Goal: Information Seeking & Learning: Learn about a topic

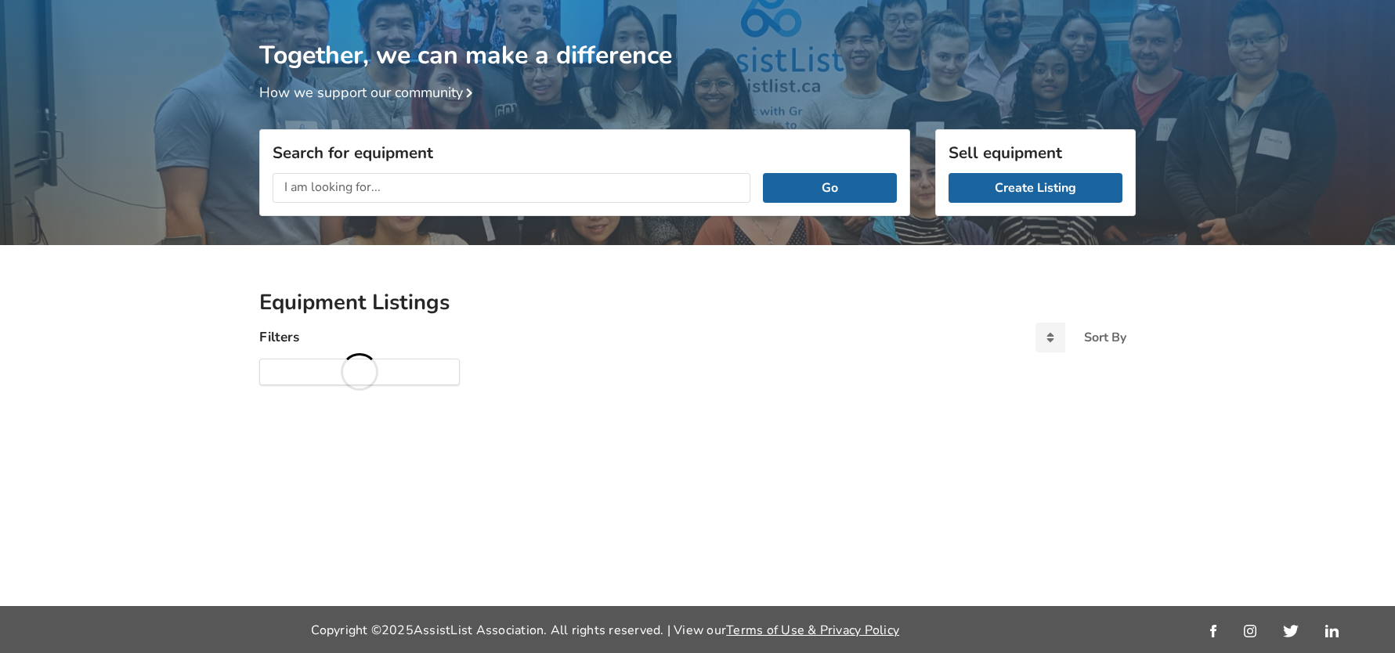
scroll to position [82, 0]
click at [319, 181] on input "text" at bounding box center [512, 188] width 478 height 30
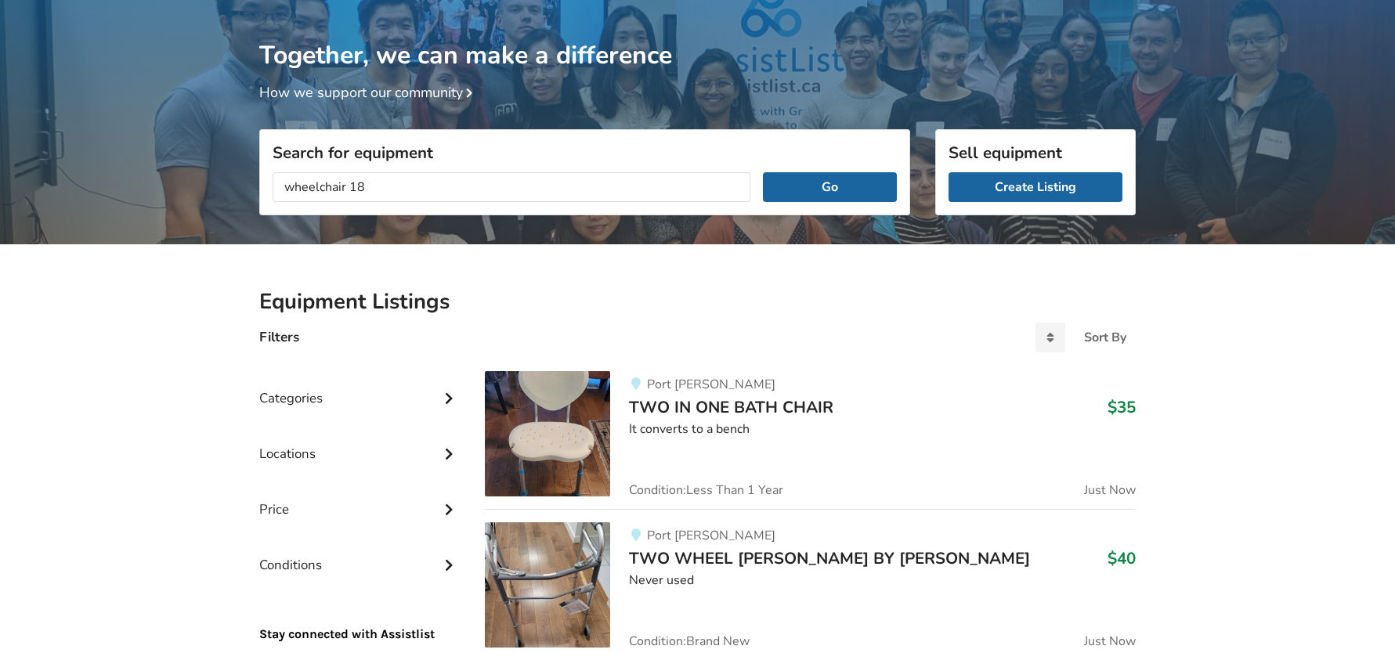
type input "wheelchair 18"
click at [763, 172] on button "Go" at bounding box center [830, 187] width 134 height 30
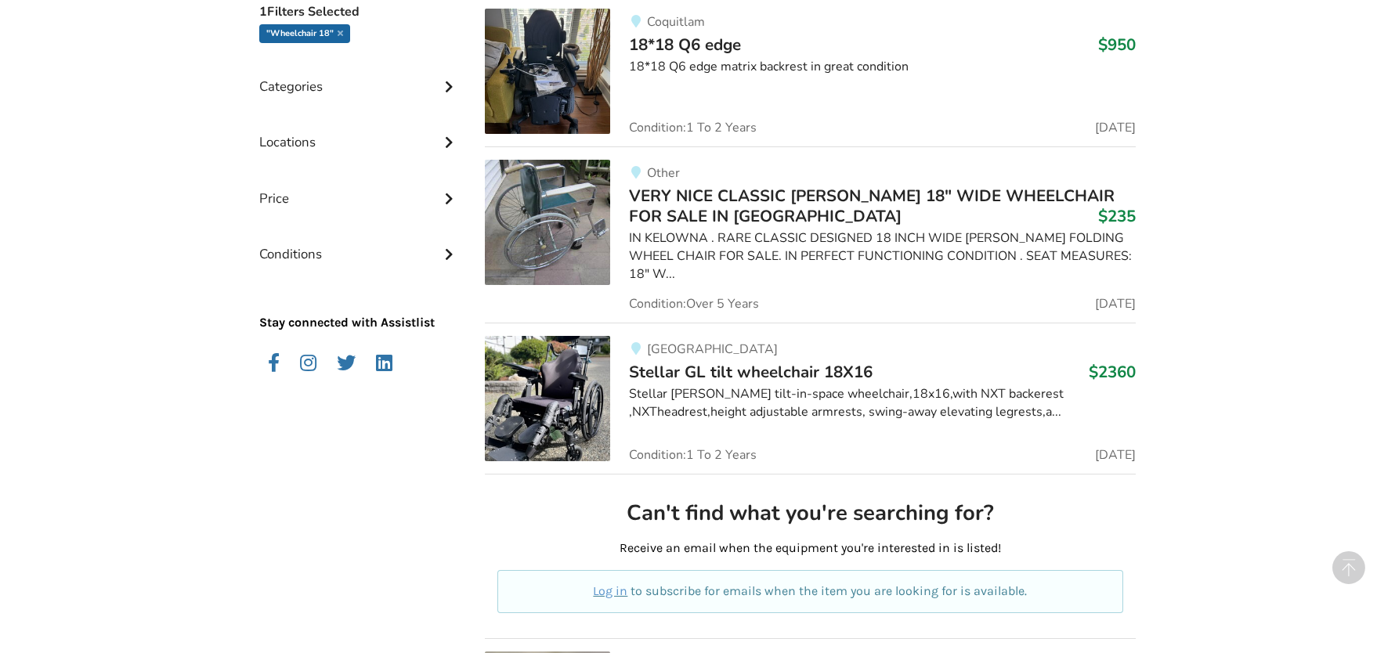
scroll to position [272, 0]
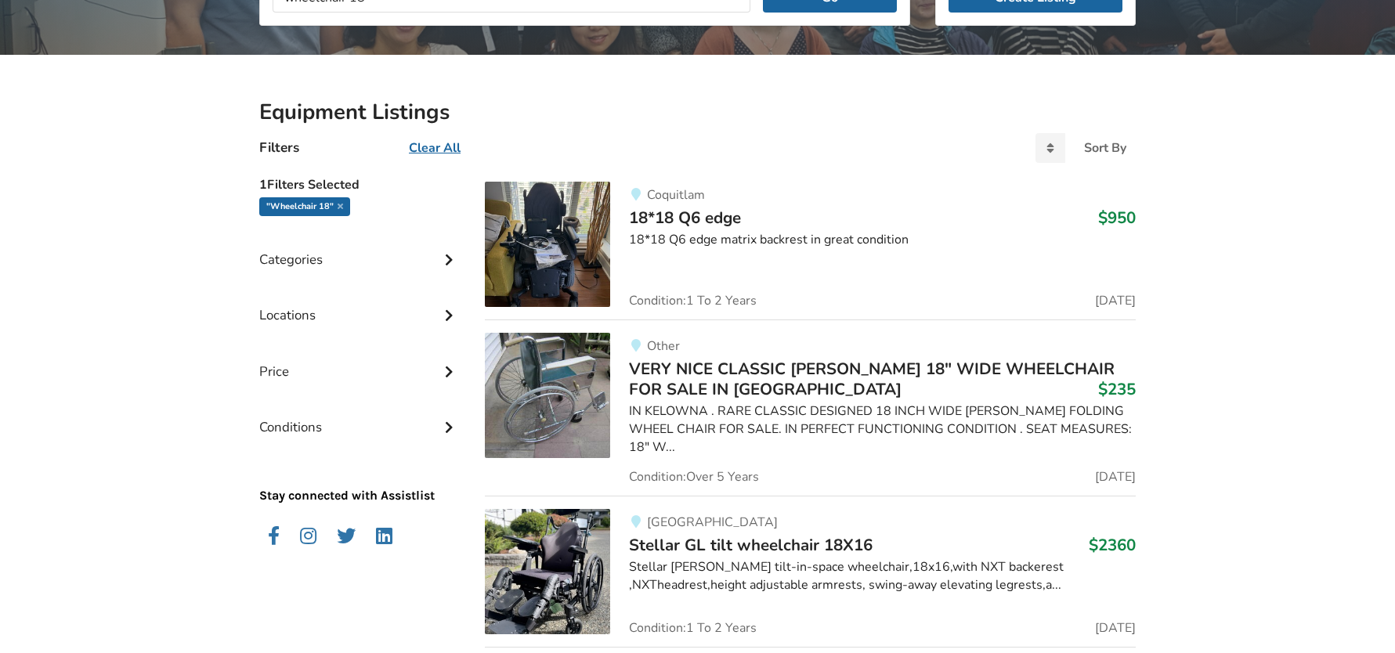
click at [583, 248] on img at bounding box center [547, 244] width 125 height 125
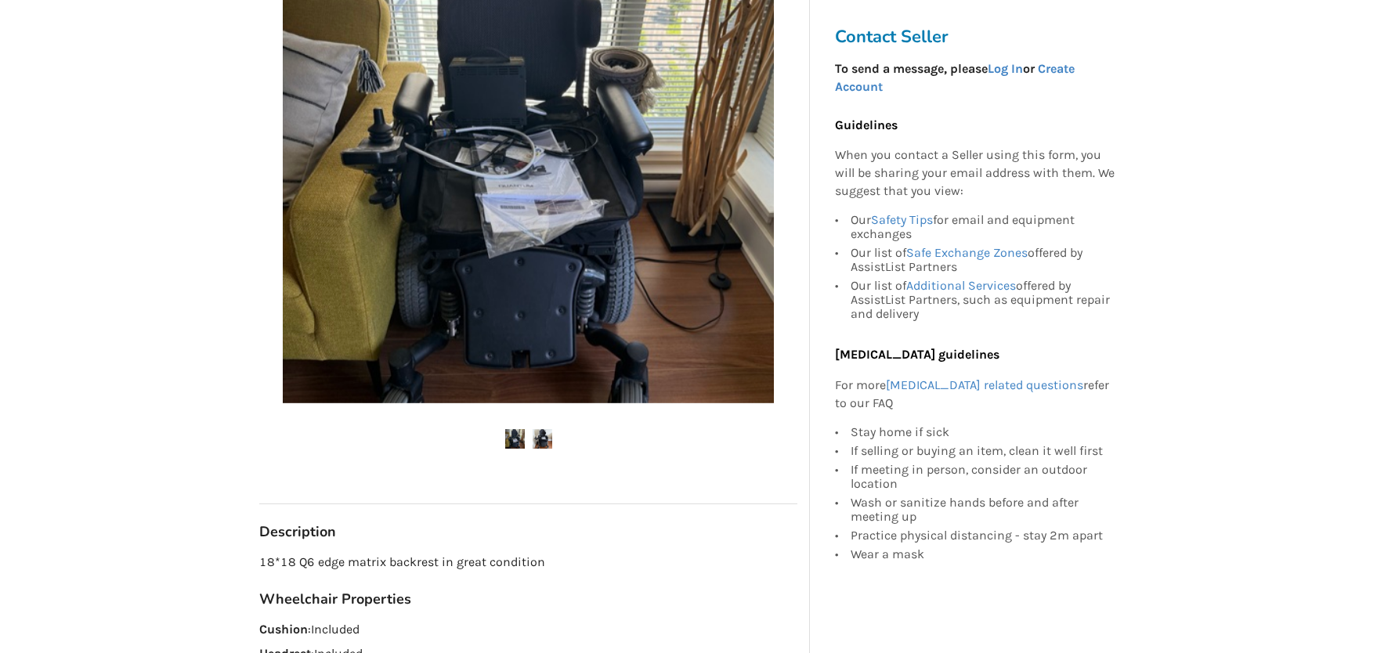
scroll to position [392, 0]
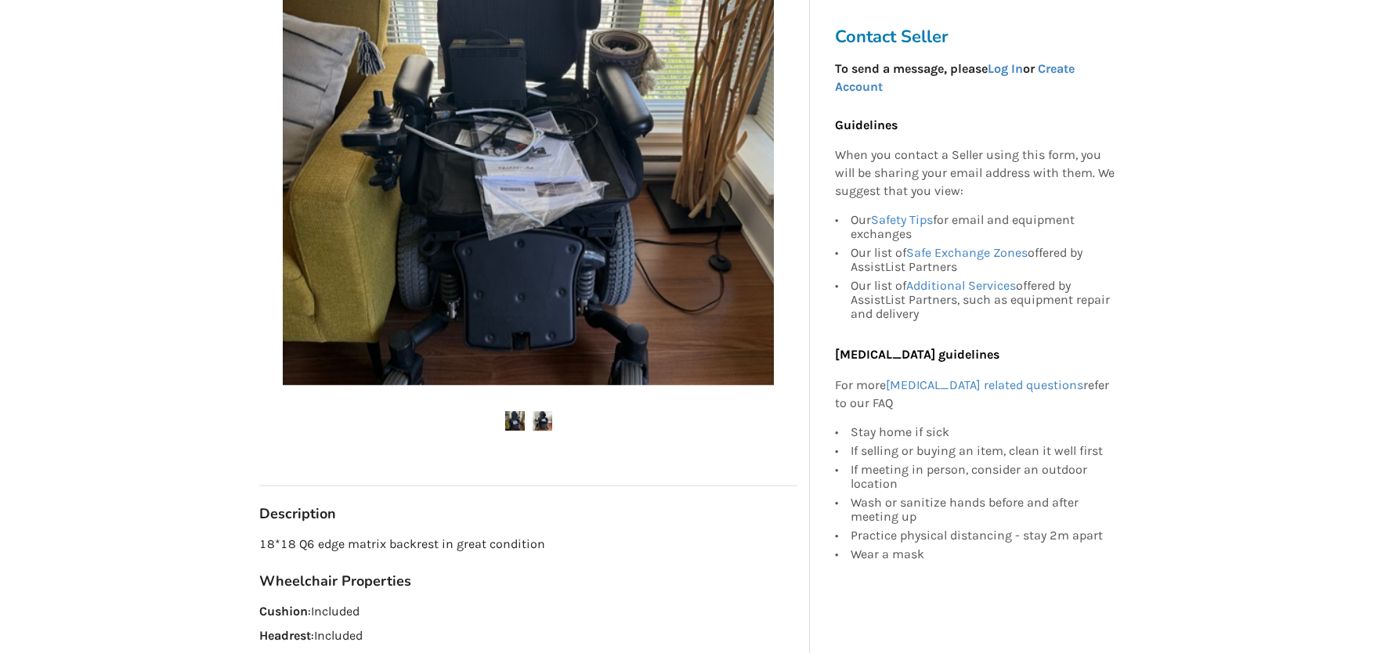
click at [537, 419] on img at bounding box center [543, 421] width 20 height 20
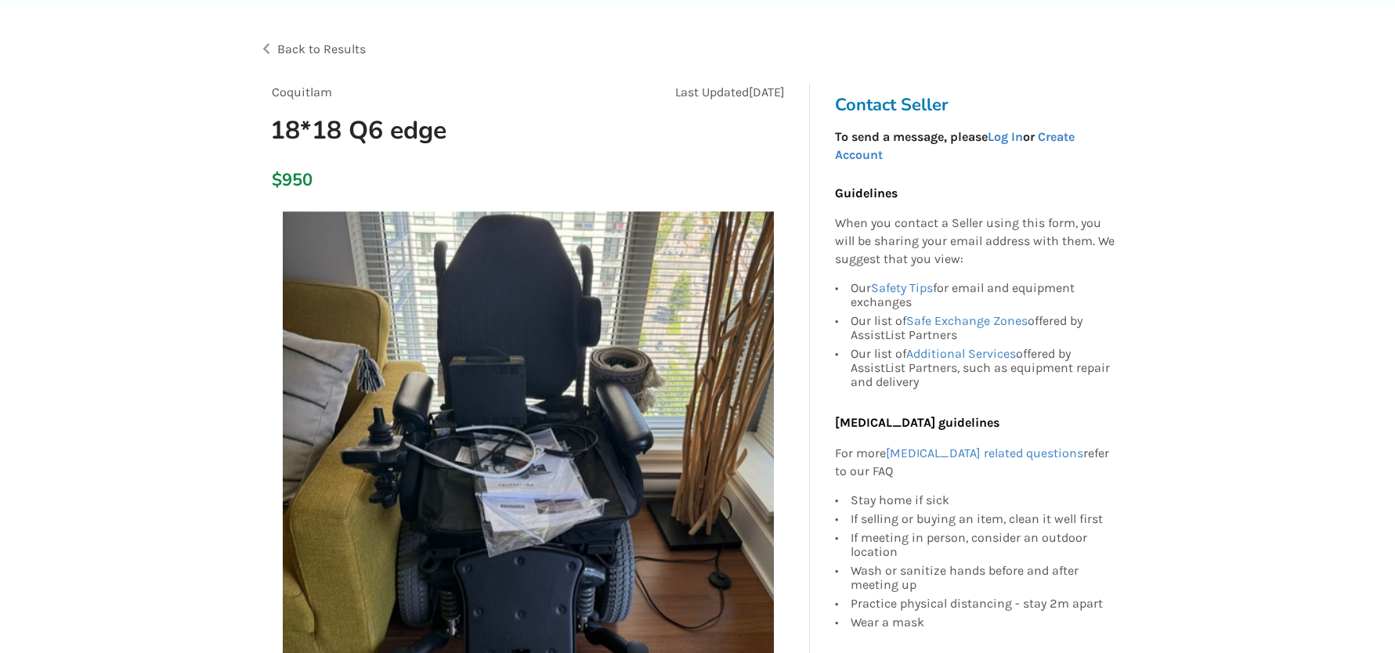
scroll to position [0, 0]
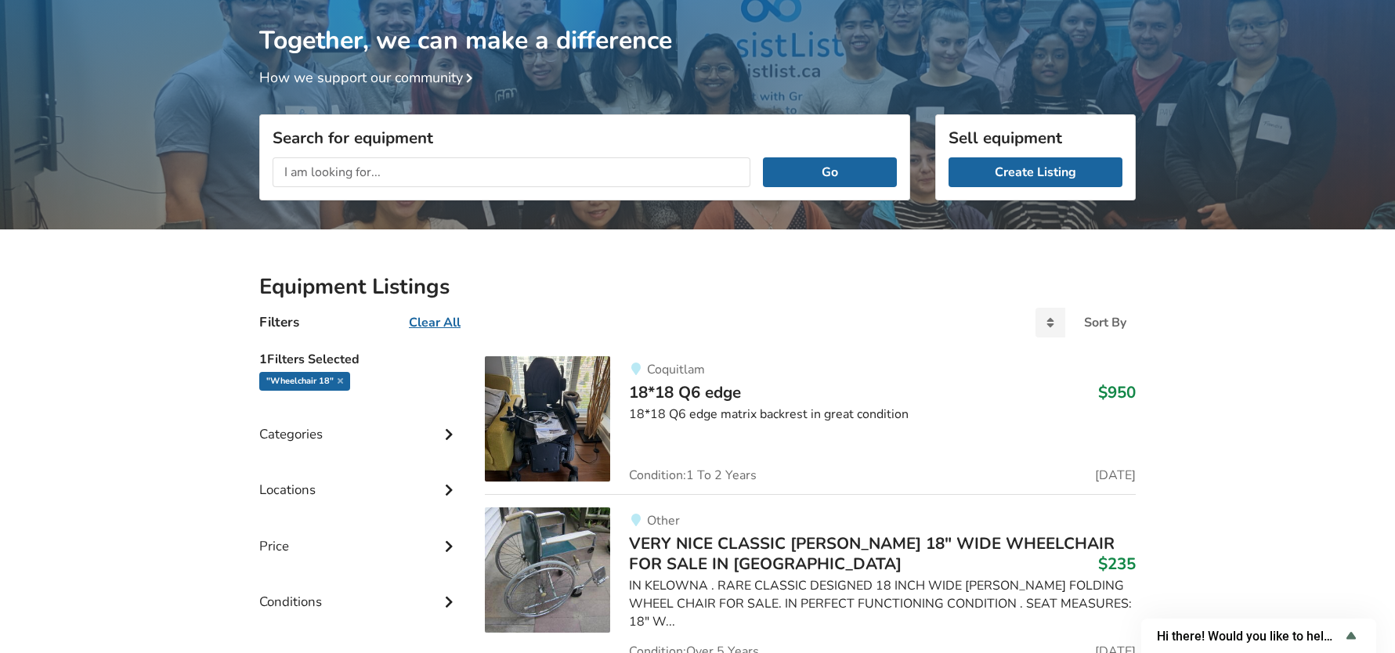
scroll to position [313, 0]
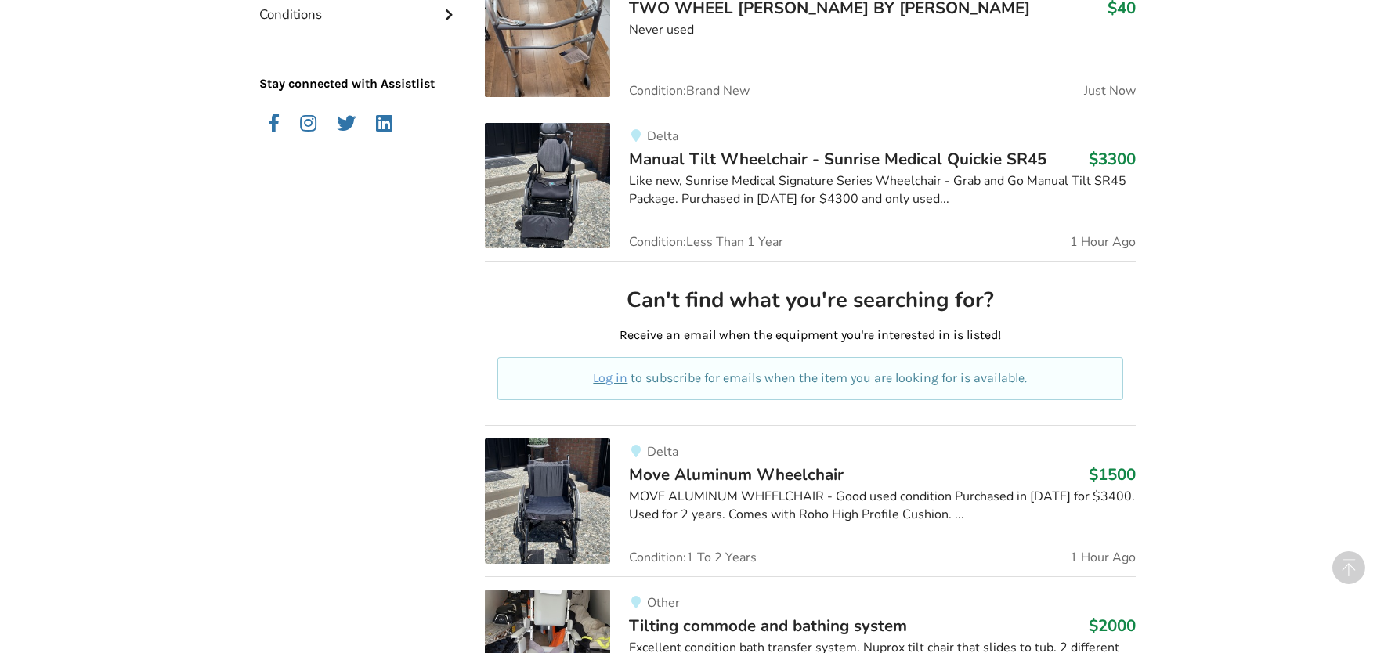
scroll to position [631, 0]
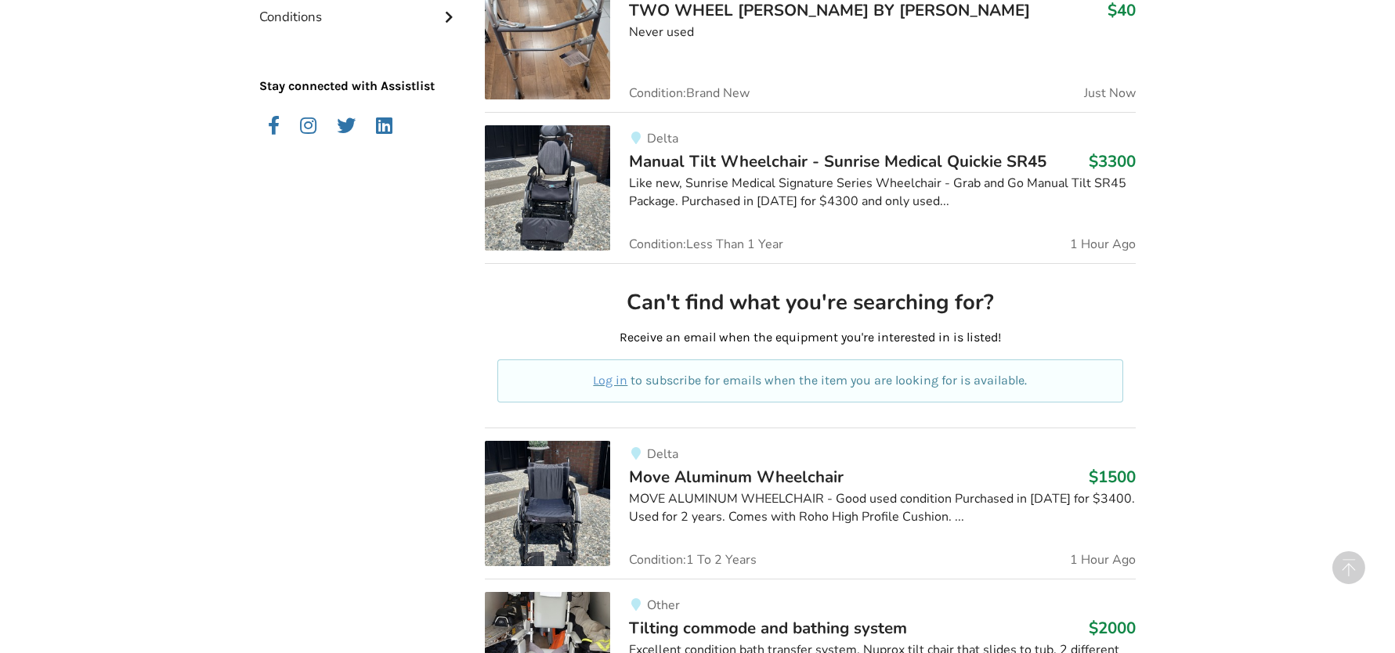
click at [737, 479] on span "Move Aluminum Wheelchair" at bounding box center [736, 477] width 215 height 22
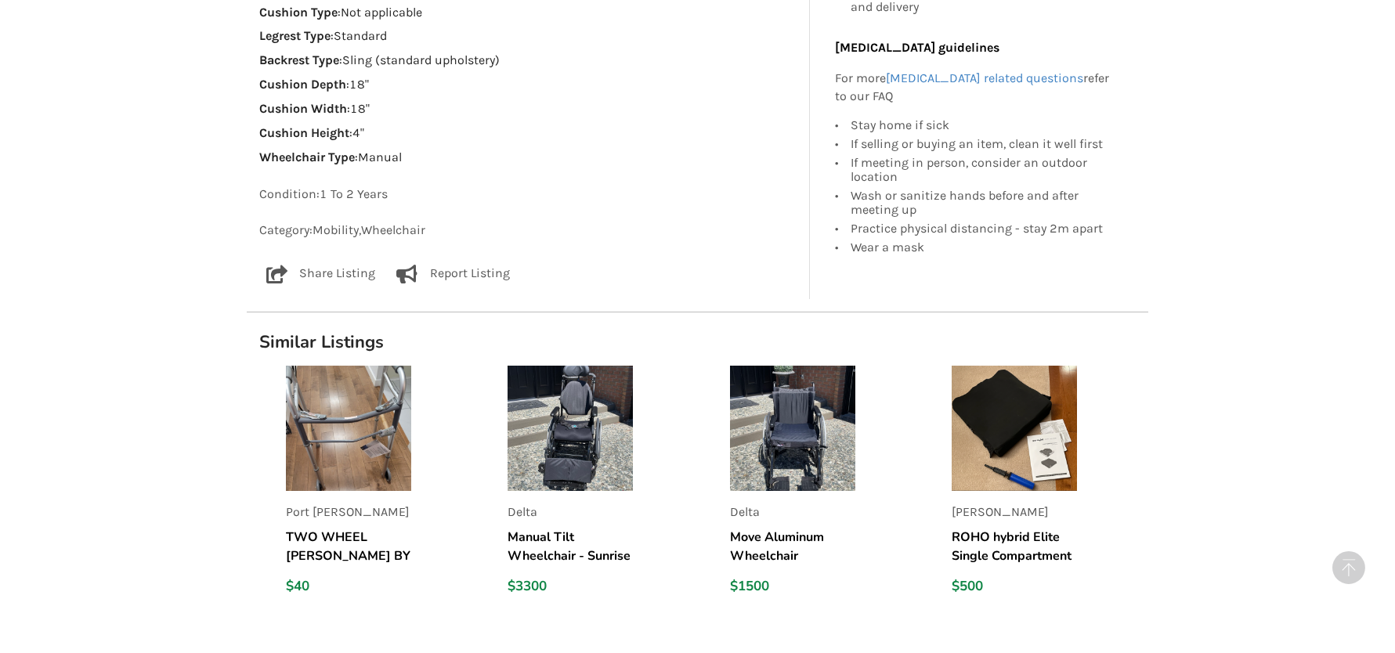
scroll to position [1332, 0]
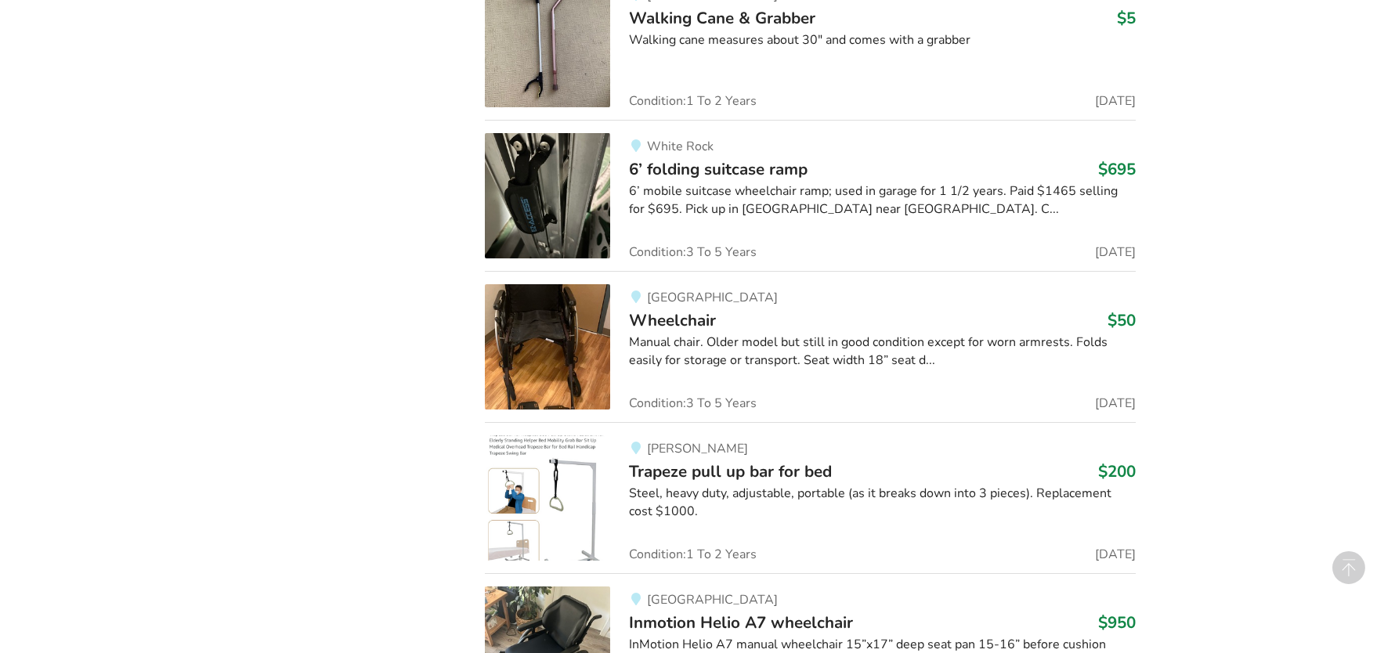
scroll to position [2671, 0]
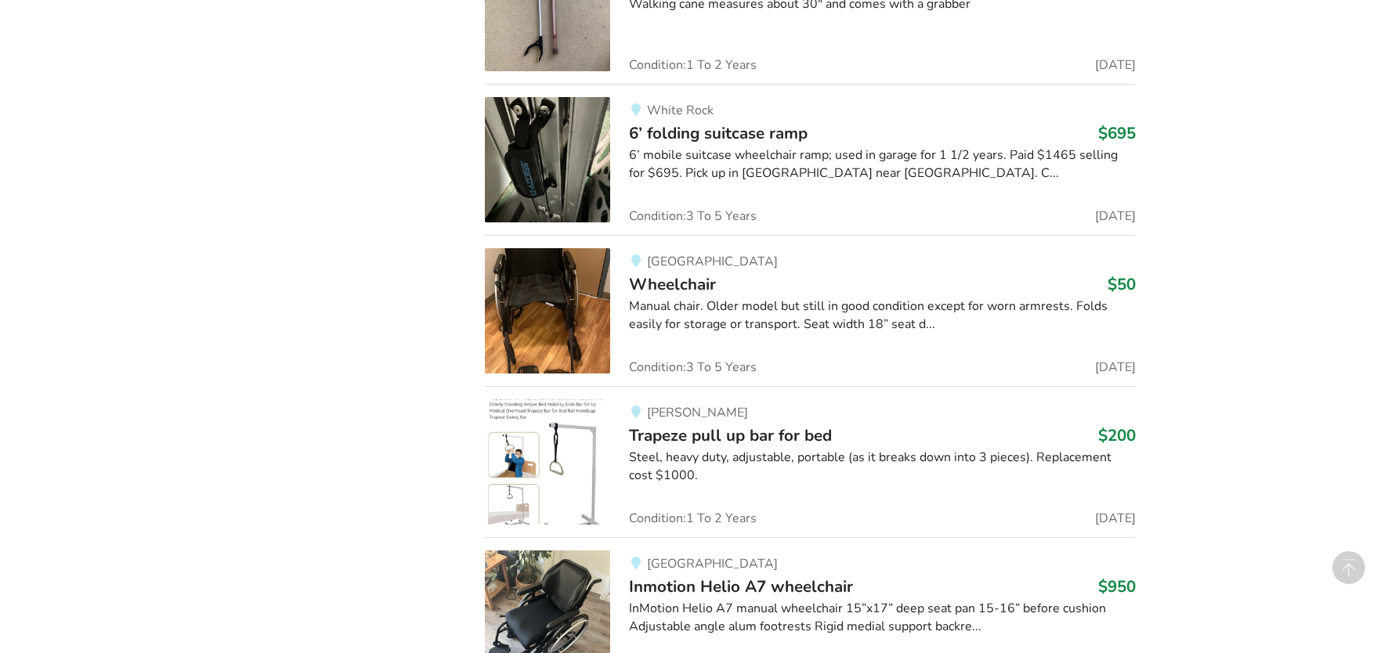
click at [570, 293] on img at bounding box center [547, 310] width 125 height 125
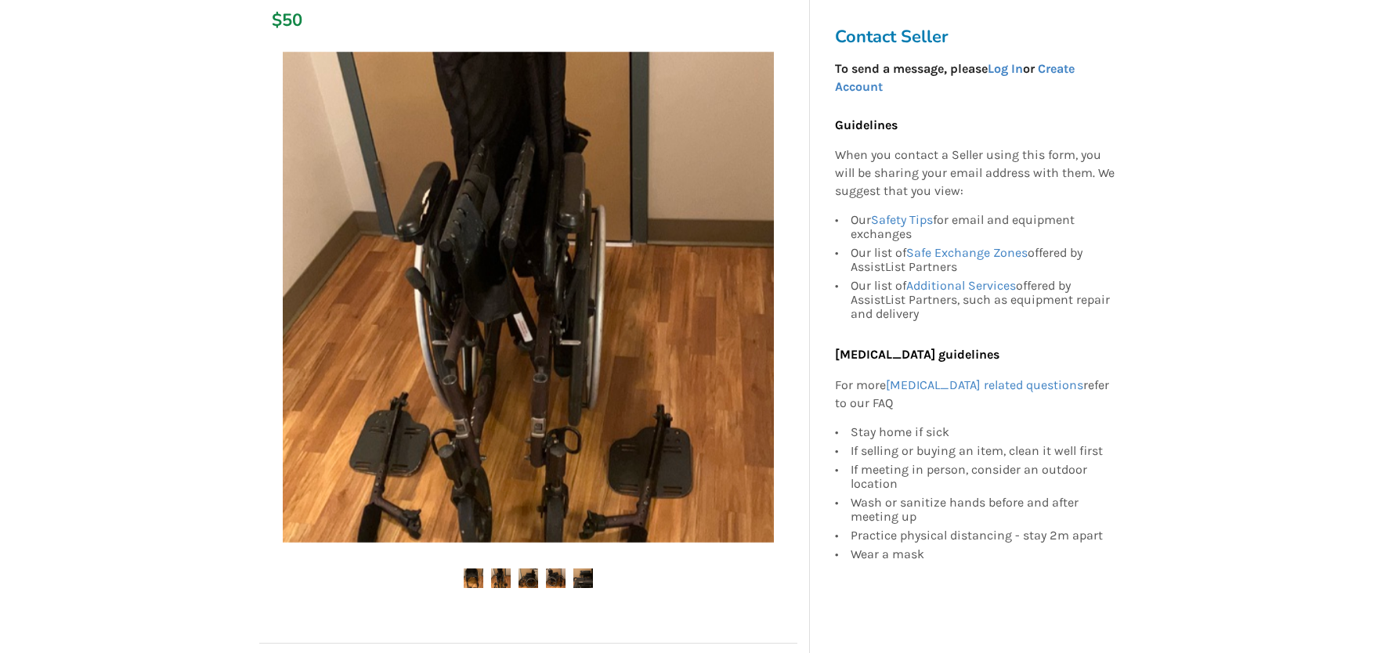
scroll to position [235, 0]
click at [497, 582] on img at bounding box center [501, 578] width 20 height 20
click at [499, 577] on img at bounding box center [501, 578] width 20 height 20
click at [524, 580] on img at bounding box center [529, 578] width 20 height 20
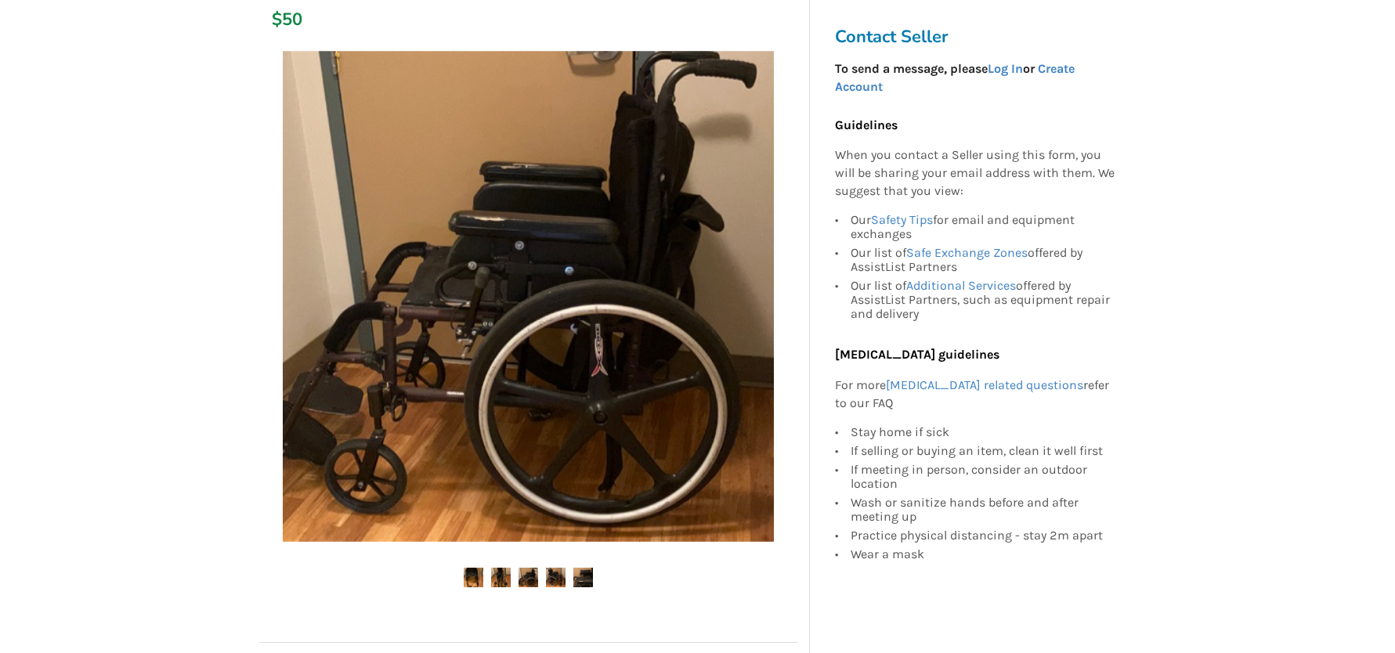
click at [560, 580] on img at bounding box center [556, 578] width 20 height 20
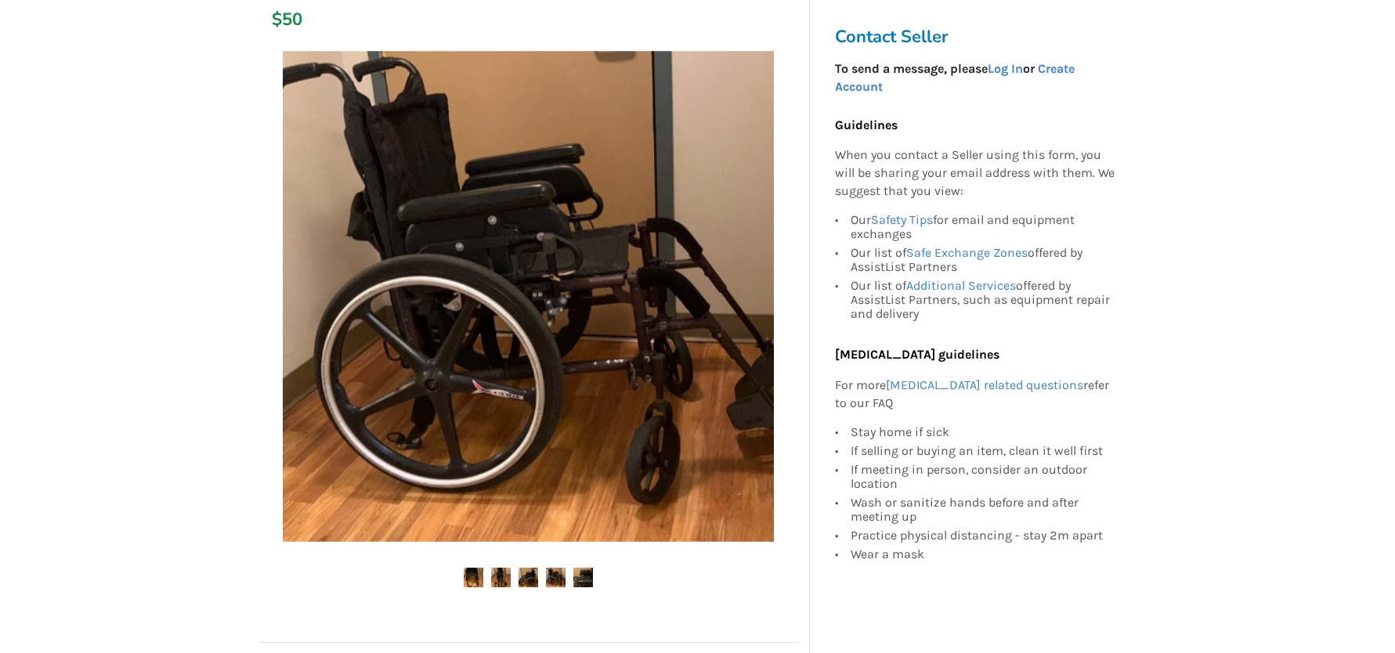
click at [585, 582] on img at bounding box center [584, 578] width 20 height 20
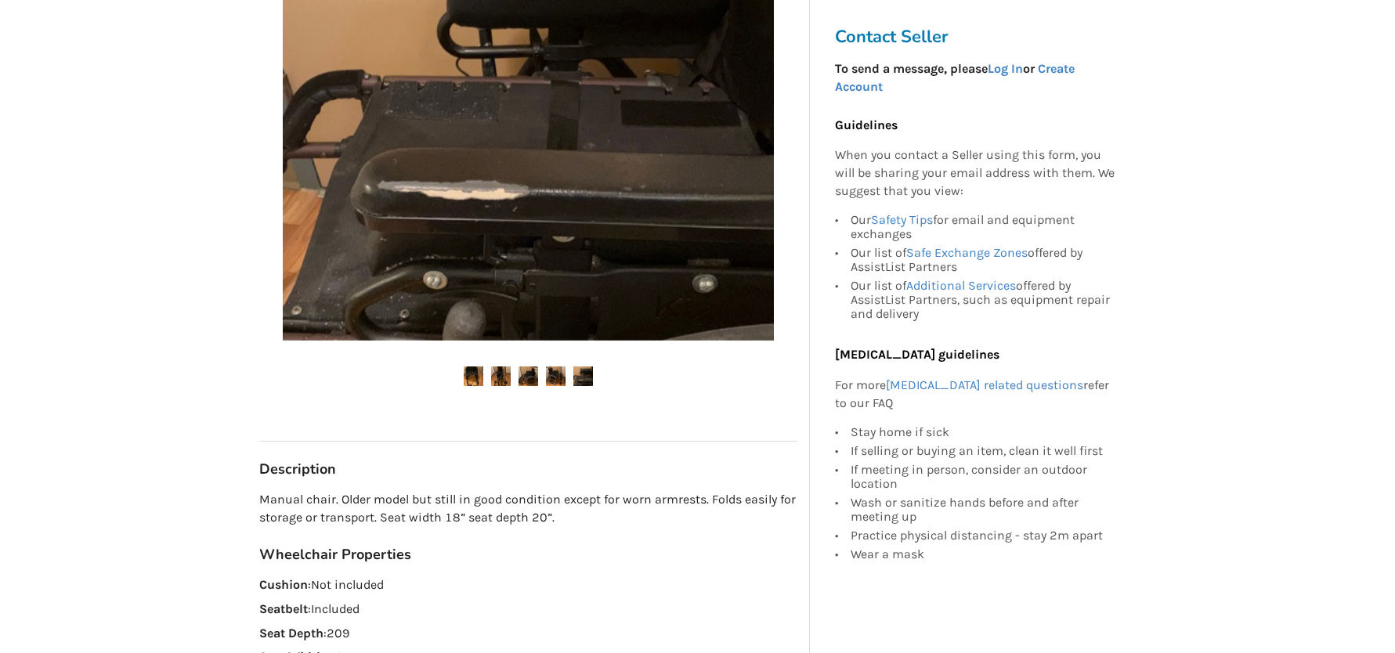
scroll to position [470, 0]
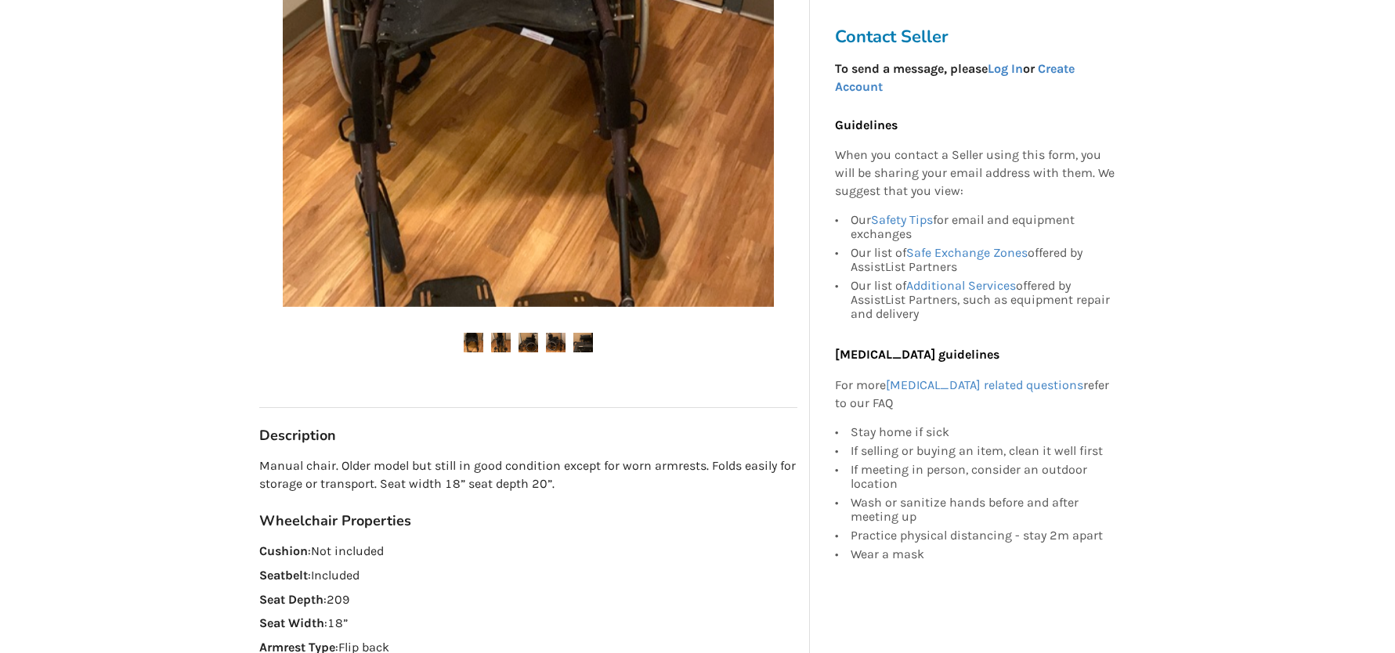
click at [1186, 329] on div "Back to Results Surrey Last Updated Oct 12 Wheelchair $50 Surrey Oct 12 Wheelch…" at bounding box center [697, 627] width 1395 height 2031
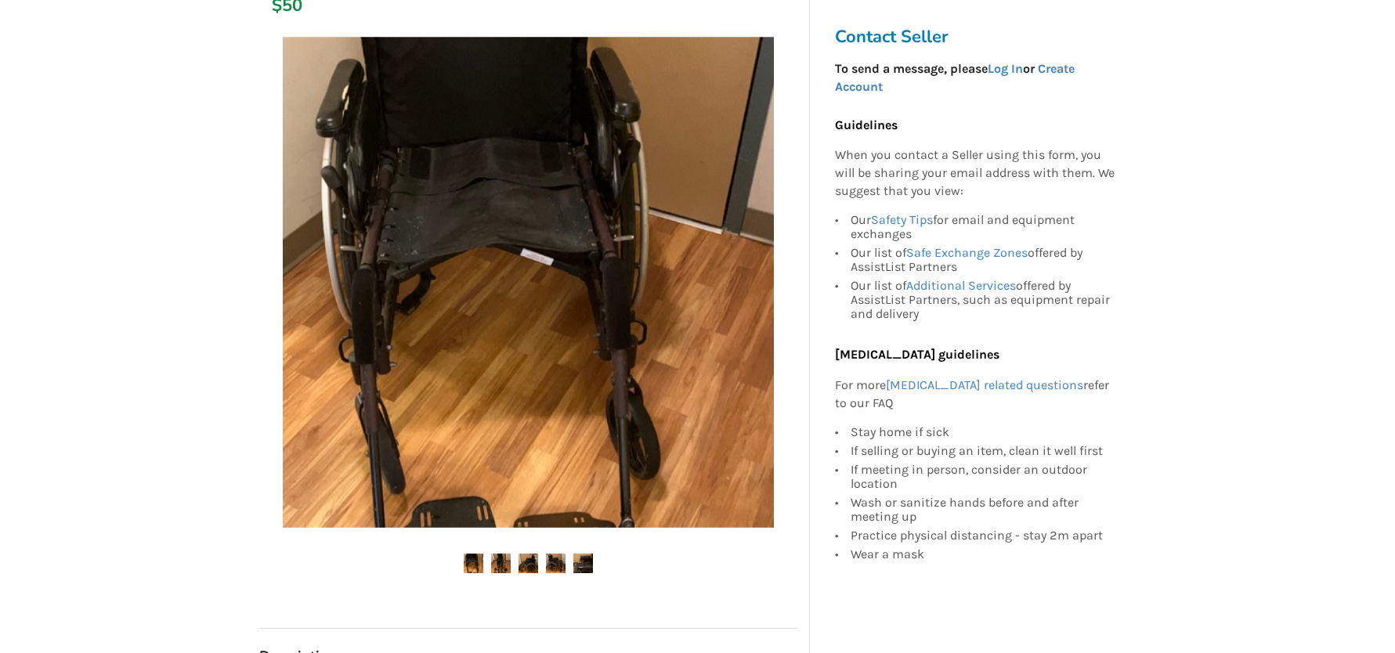
scroll to position [0, 0]
